Goal: Transaction & Acquisition: Purchase product/service

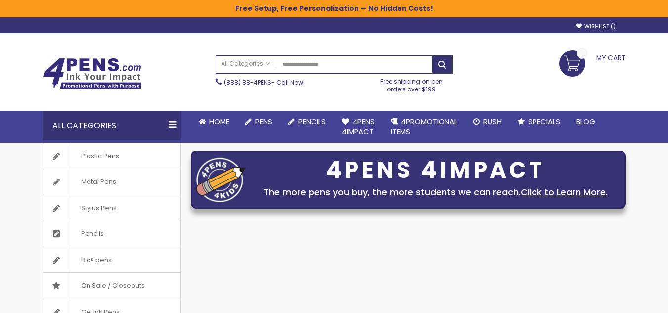
type input "**********"
click at [432, 56] on button "Search" at bounding box center [442, 64] width 20 height 16
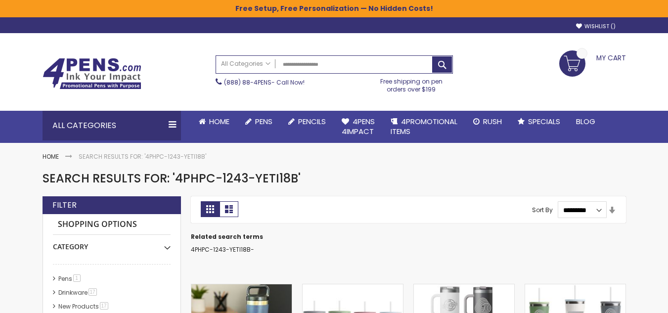
click at [441, 68] on button "Search" at bounding box center [442, 64] width 20 height 16
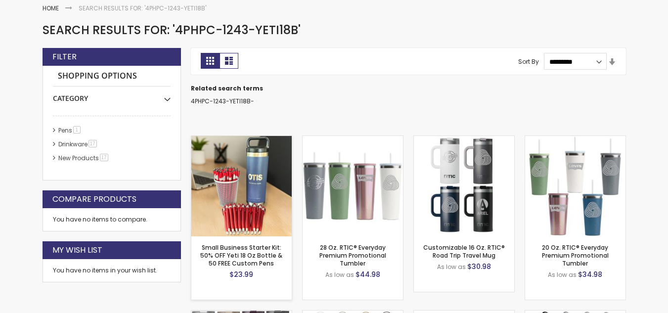
click at [248, 219] on div "- * + Add to Cart" at bounding box center [241, 220] width 100 height 17
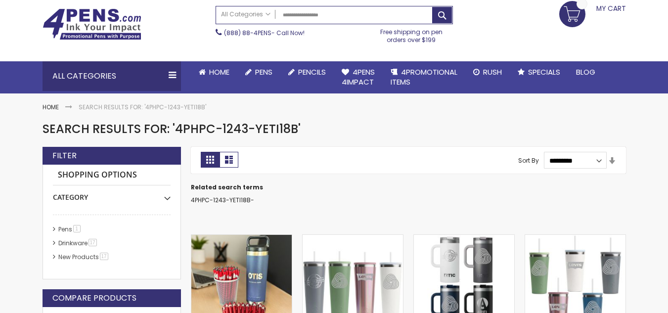
scroll to position [148, 0]
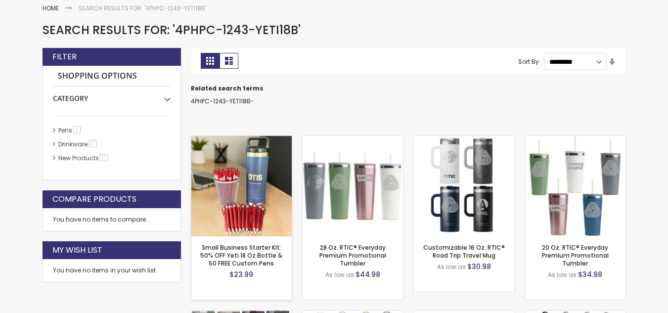
click at [254, 190] on img at bounding box center [241, 186] width 100 height 100
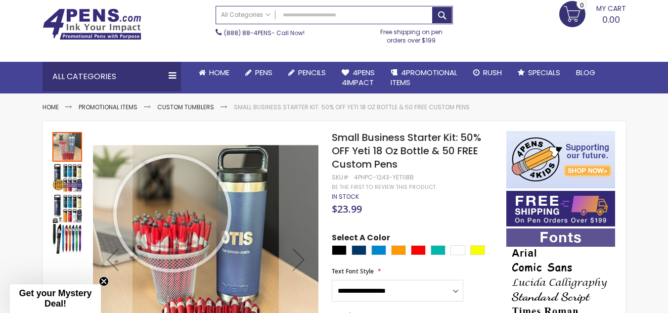
scroll to position [99, 0]
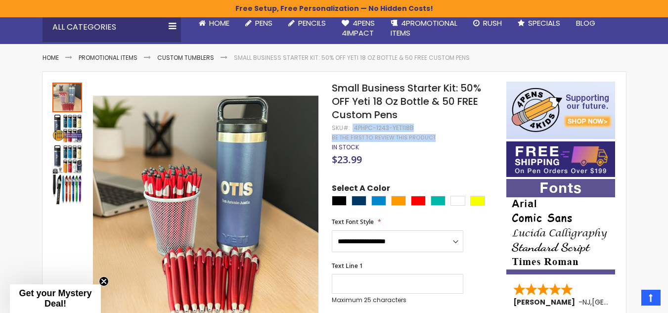
drag, startPoint x: 420, startPoint y: 128, endPoint x: 352, endPoint y: 125, distance: 68.3
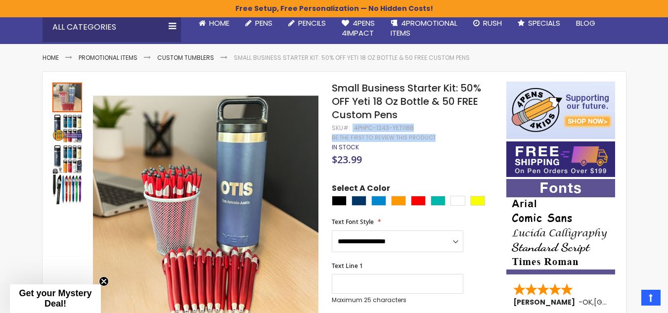
drag, startPoint x: 420, startPoint y: 126, endPoint x: 351, endPoint y: 126, distance: 68.7
drag, startPoint x: 417, startPoint y: 130, endPoint x: 354, endPoint y: 127, distance: 62.9
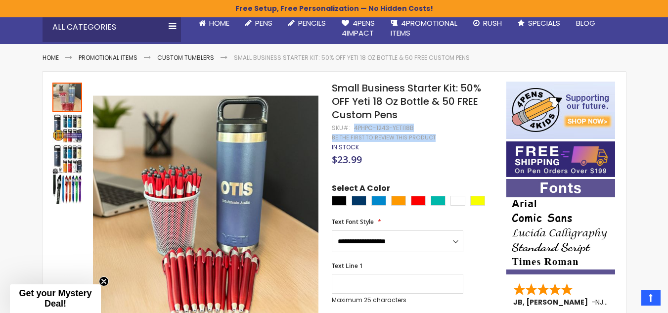
drag, startPoint x: 418, startPoint y: 127, endPoint x: 352, endPoint y: 128, distance: 66.3
drag, startPoint x: 415, startPoint y: 129, endPoint x: 355, endPoint y: 126, distance: 60.4
